Goal: Information Seeking & Learning: Learn about a topic

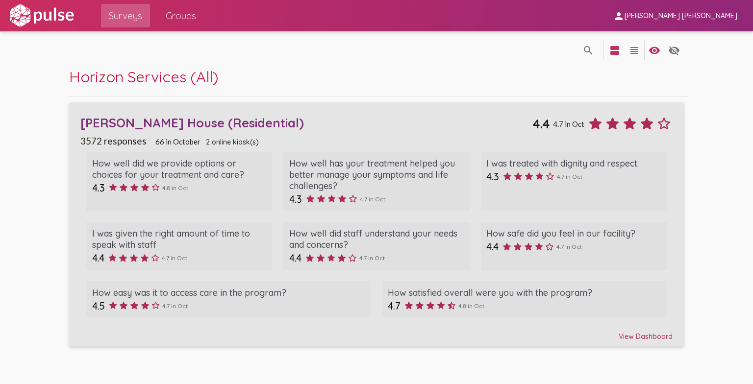
click at [642, 341] on link "[PERSON_NAME] House (Residential) 4.4 4.7 in [DATE] responses 66 in [DATE] onli…" at bounding box center [376, 224] width 614 height 244
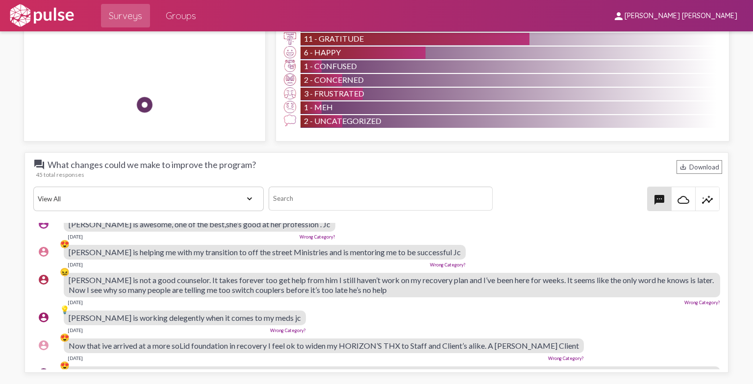
scroll to position [68, 0]
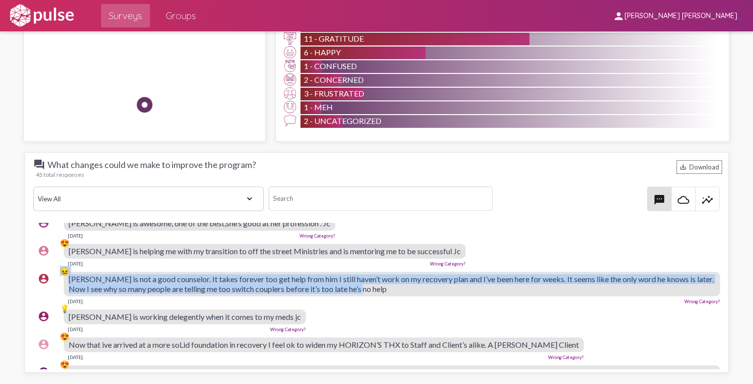
drag, startPoint x: 48, startPoint y: 264, endPoint x: 612, endPoint y: 286, distance: 564.4
click at [612, 286] on div "account_circle 😖 [PERSON_NAME] is not a good counselor. It takes forever too ge…" at bounding box center [378, 288] width 690 height 41
copy div "😖 [PERSON_NAME] is not a good counselor. It takes forever too get help from him…"
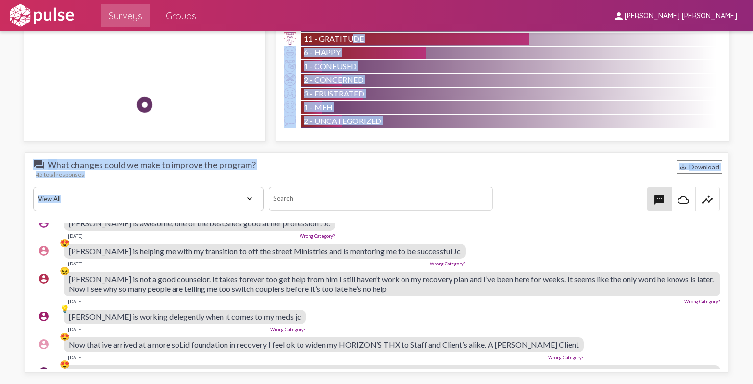
drag, startPoint x: 347, startPoint y: 36, endPoint x: 397, endPoint y: 198, distance: 169.4
click at [397, 198] on div "4.72 4.58 Last Month Overall 66 Responses How well did we provide options or ch…" at bounding box center [376, 254] width 715 height 2173
click at [433, 172] on div "45 total responses" at bounding box center [378, 174] width 685 height 7
